Goal: Check status: Check status

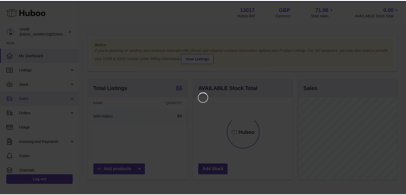
scroll to position [83, 100]
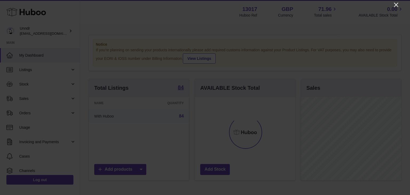
click at [395, 5] on icon "Close" at bounding box center [396, 5] width 6 height 6
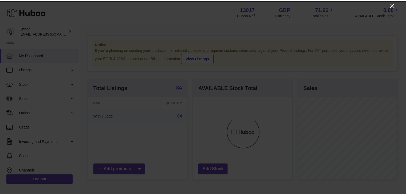
scroll to position [266839, 266824]
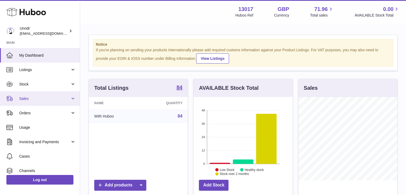
click at [41, 98] on span "Sales" at bounding box center [44, 98] width 51 height 5
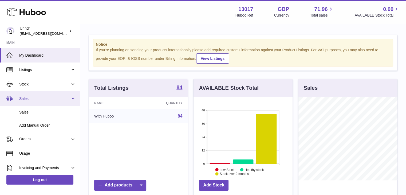
click at [37, 97] on span "Sales" at bounding box center [44, 98] width 51 height 5
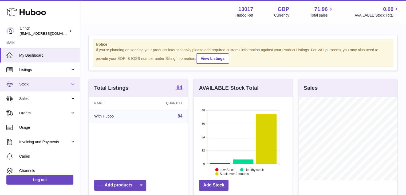
click at [38, 84] on span "Stock" at bounding box center [44, 84] width 51 height 5
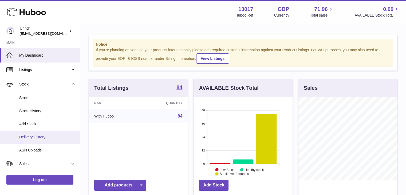
click at [44, 133] on link "Delivery History" at bounding box center [40, 137] width 80 height 13
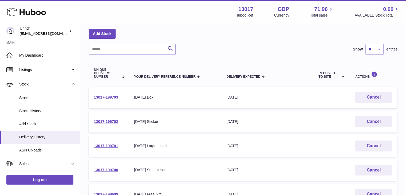
scroll to position [23, 0]
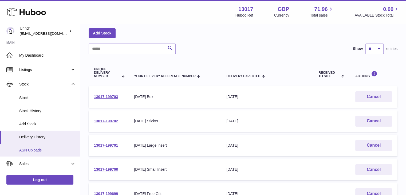
click at [46, 153] on link "ASN Uploads" at bounding box center [40, 150] width 80 height 13
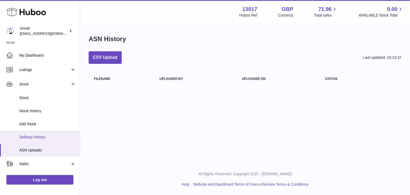
click at [40, 137] on span "Delivery History" at bounding box center [47, 137] width 57 height 5
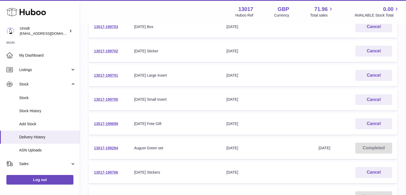
scroll to position [94, 0]
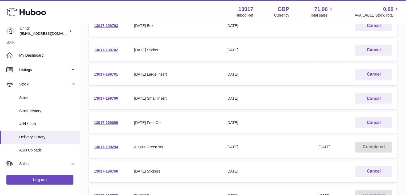
click at [252, 159] on table "Unique Delivery Number Your Delivery Reference Number Delivery Expected Receive…" at bounding box center [243, 123] width 309 height 269
